Goal: Answer question/provide support: Answer question/provide support

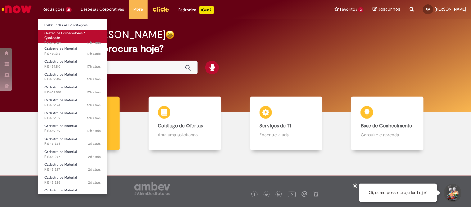
click at [62, 36] on link "Gestão de Fornecedores / Qualidade 17h atrás 17 horas atrás R13459309" at bounding box center [72, 36] width 69 height 13
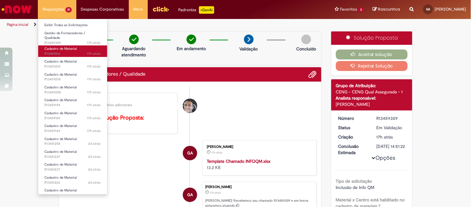
click at [54, 52] on span "17h atrás 17 horas atrás R13459216" at bounding box center [72, 53] width 57 height 5
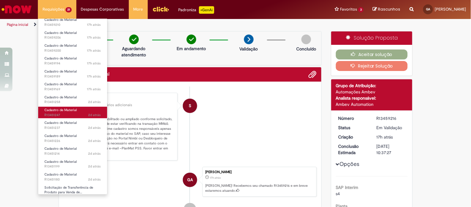
scroll to position [125, 0]
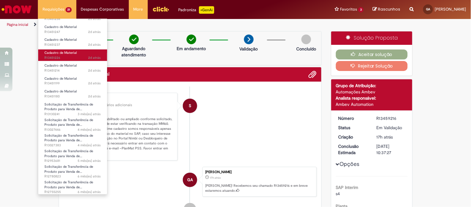
click at [75, 52] on span "Cadastro de Material" at bounding box center [60, 52] width 32 height 5
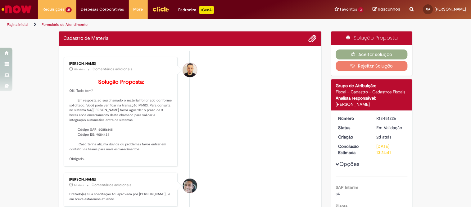
click at [235, 100] on li "[PERSON_NAME] 18h atrás 18 horas atrás Comentários adicionais Solução Proposta:…" at bounding box center [191, 111] width 254 height 109
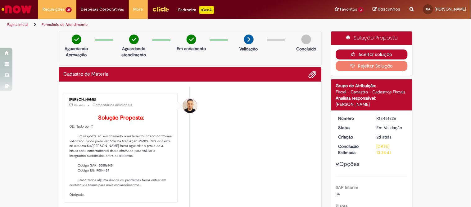
click at [394, 51] on button "Aceitar solução" at bounding box center [372, 54] width 72 height 10
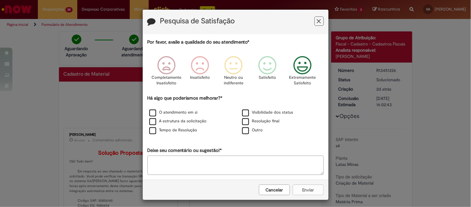
click at [296, 73] on icon "Feedback" at bounding box center [302, 65] width 23 height 19
click at [154, 114] on label "O atendimento em si" at bounding box center [173, 112] width 48 height 6
click at [309, 186] on button "Enviar" at bounding box center [308, 189] width 31 height 11
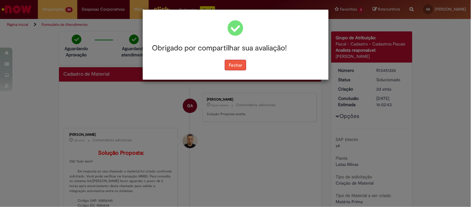
click at [240, 64] on button "Fechar" at bounding box center [235, 65] width 21 height 11
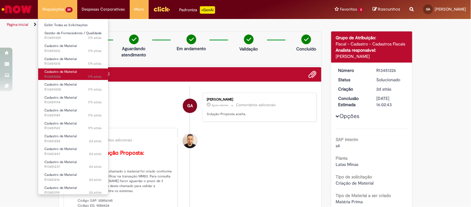
click at [66, 72] on span "Cadastro de Material" at bounding box center [60, 71] width 32 height 5
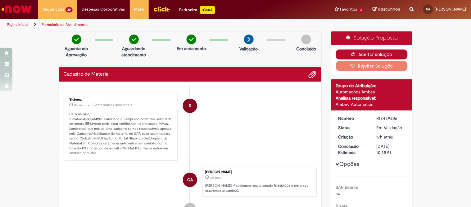
click at [369, 57] on button "Aceitar solução" at bounding box center [372, 54] width 72 height 10
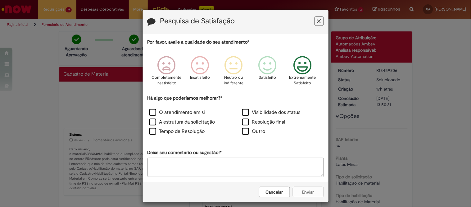
click at [299, 70] on icon "Feedback" at bounding box center [302, 65] width 23 height 19
click at [170, 110] on label "O atendimento em si" at bounding box center [177, 112] width 56 height 7
click at [300, 191] on button "Enviar" at bounding box center [308, 191] width 31 height 11
